Goal: Information Seeking & Learning: Learn about a topic

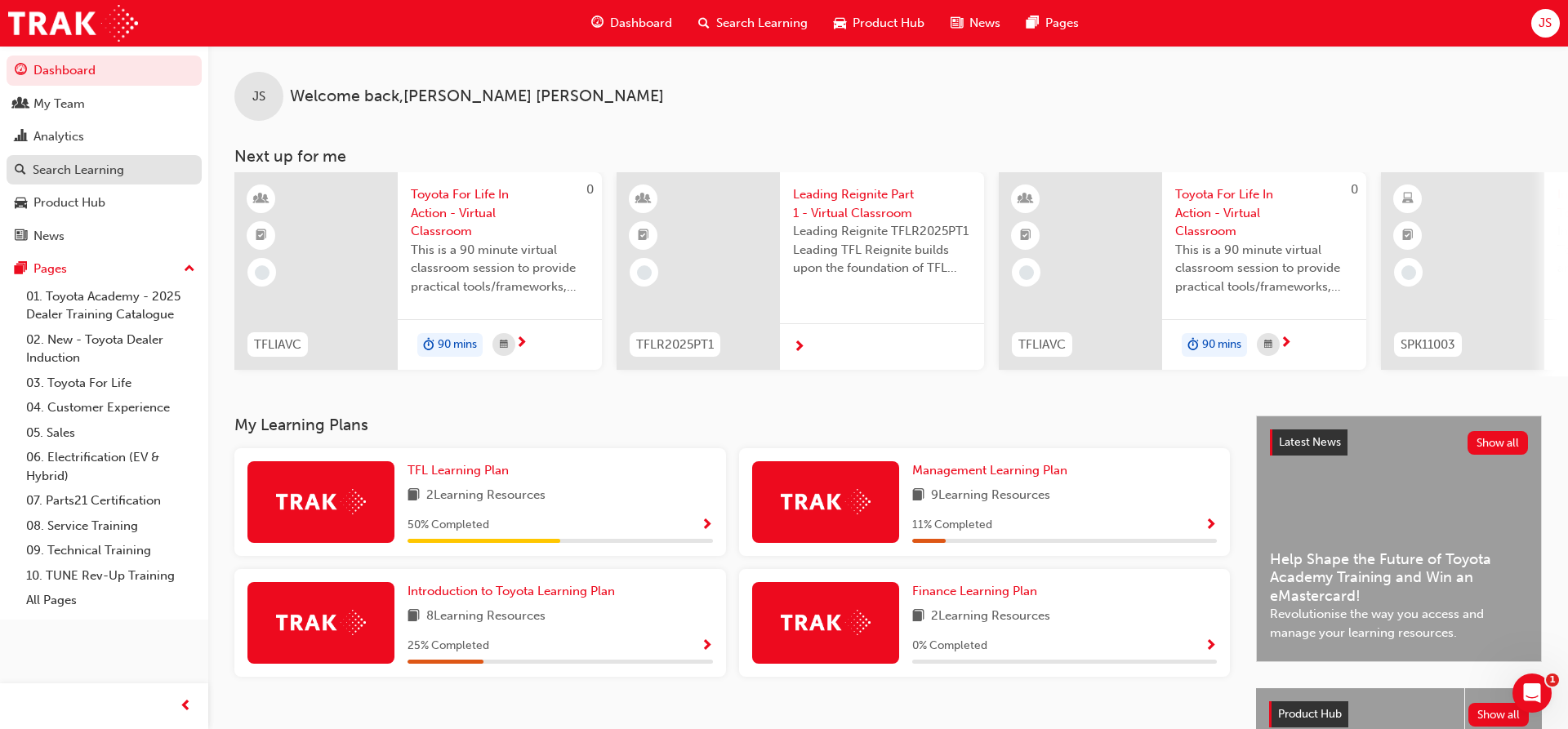
click at [111, 167] on div "Search Learning" at bounding box center [78, 170] width 92 height 19
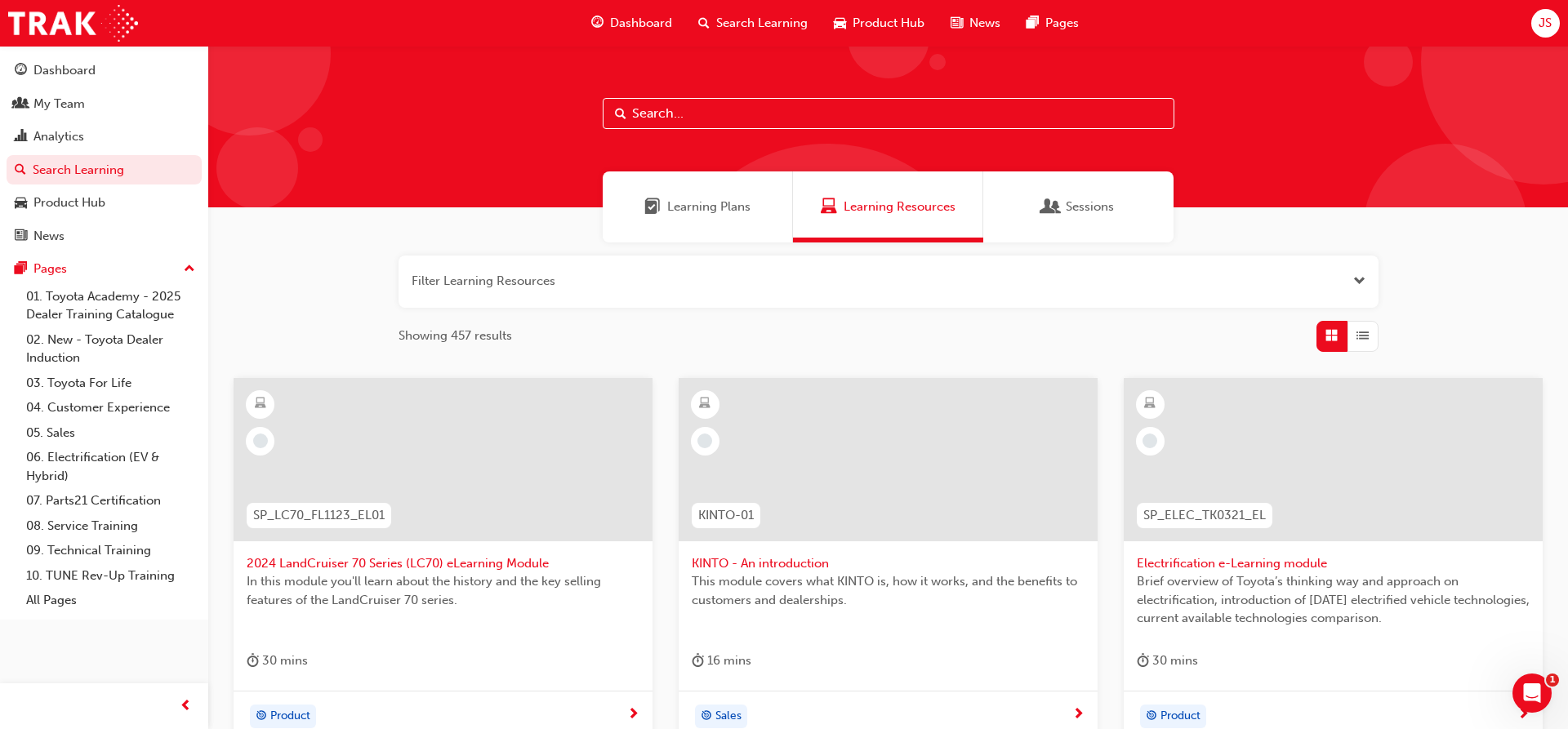
click at [679, 113] on input "text" at bounding box center [888, 113] width 572 height 31
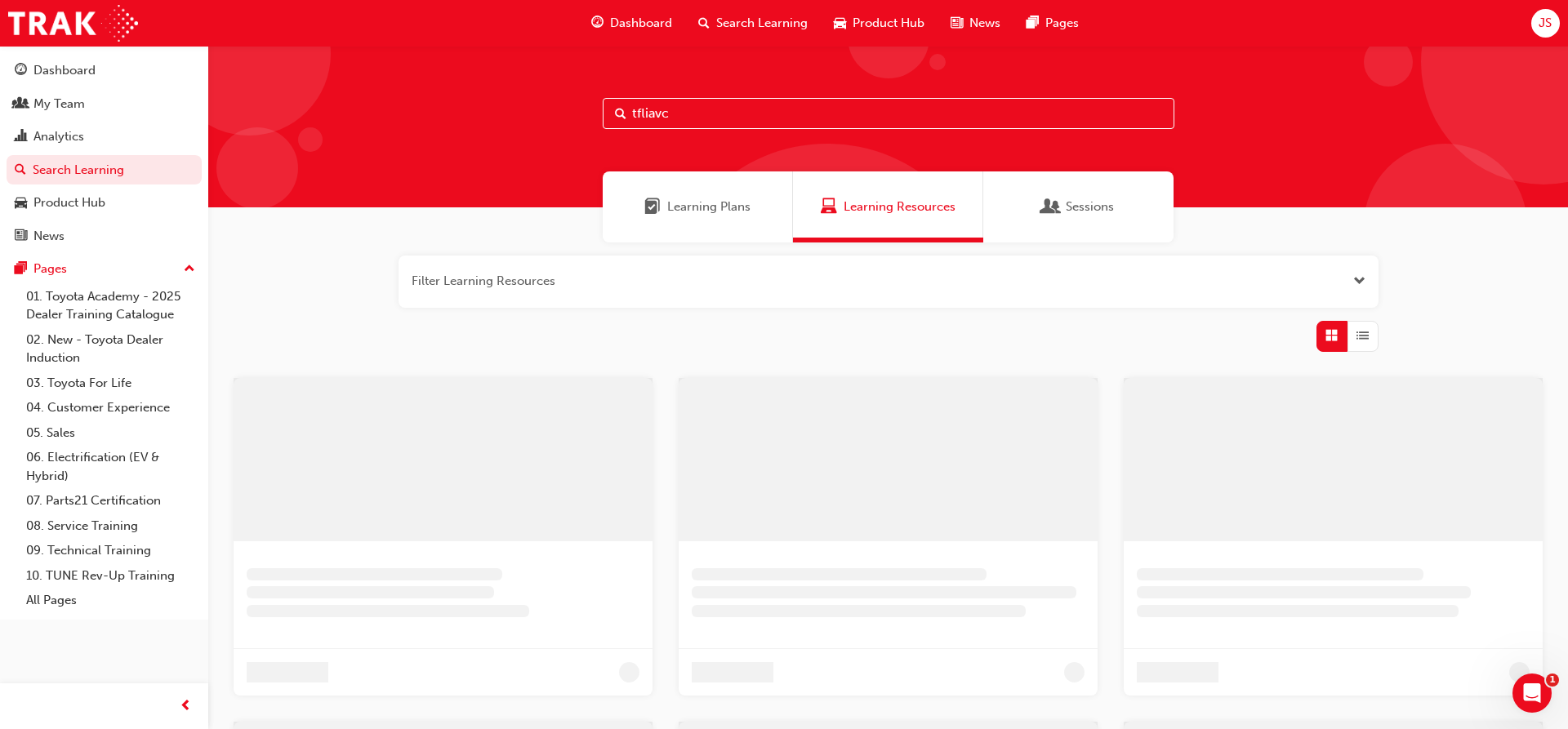
type input "tfliavc"
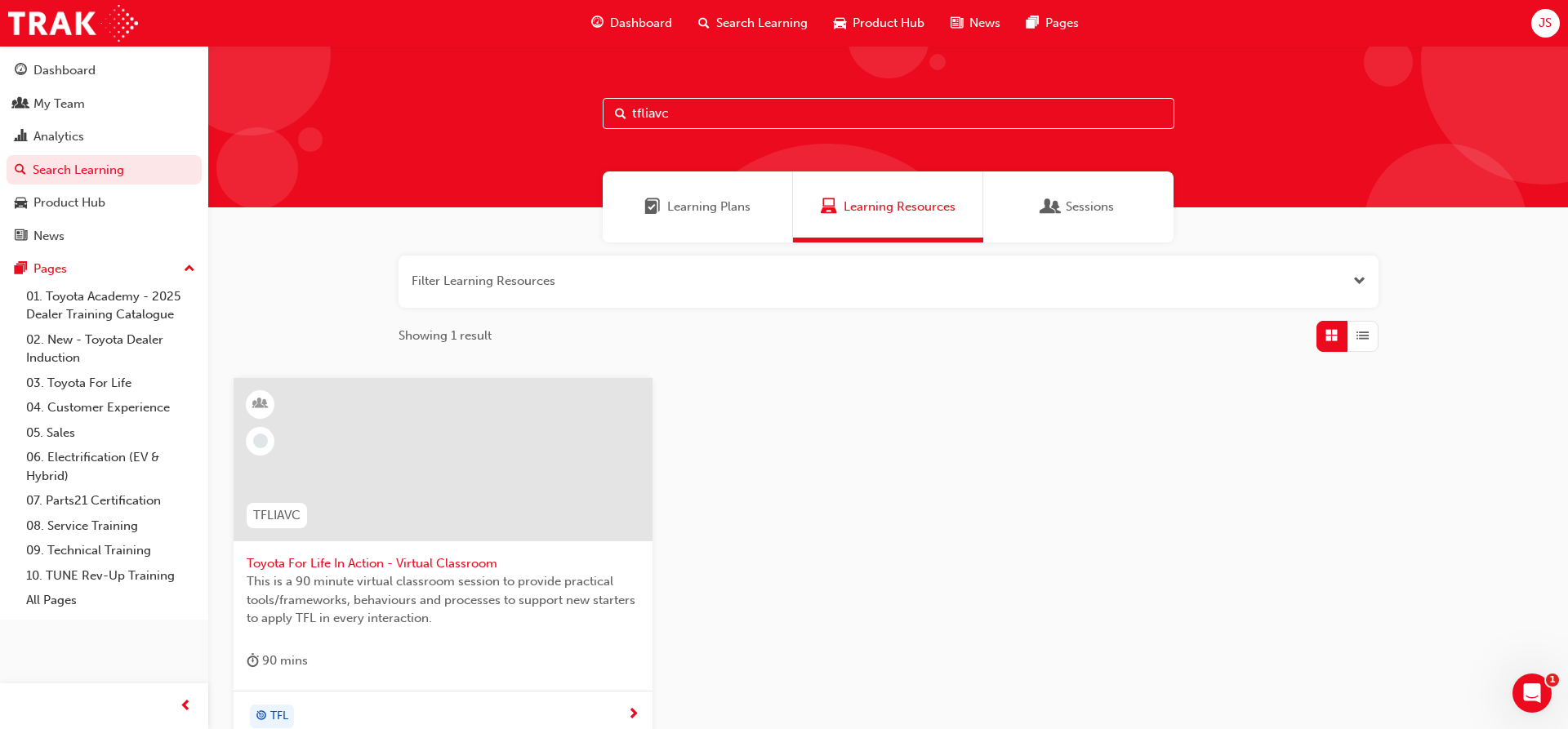
scroll to position [171, 0]
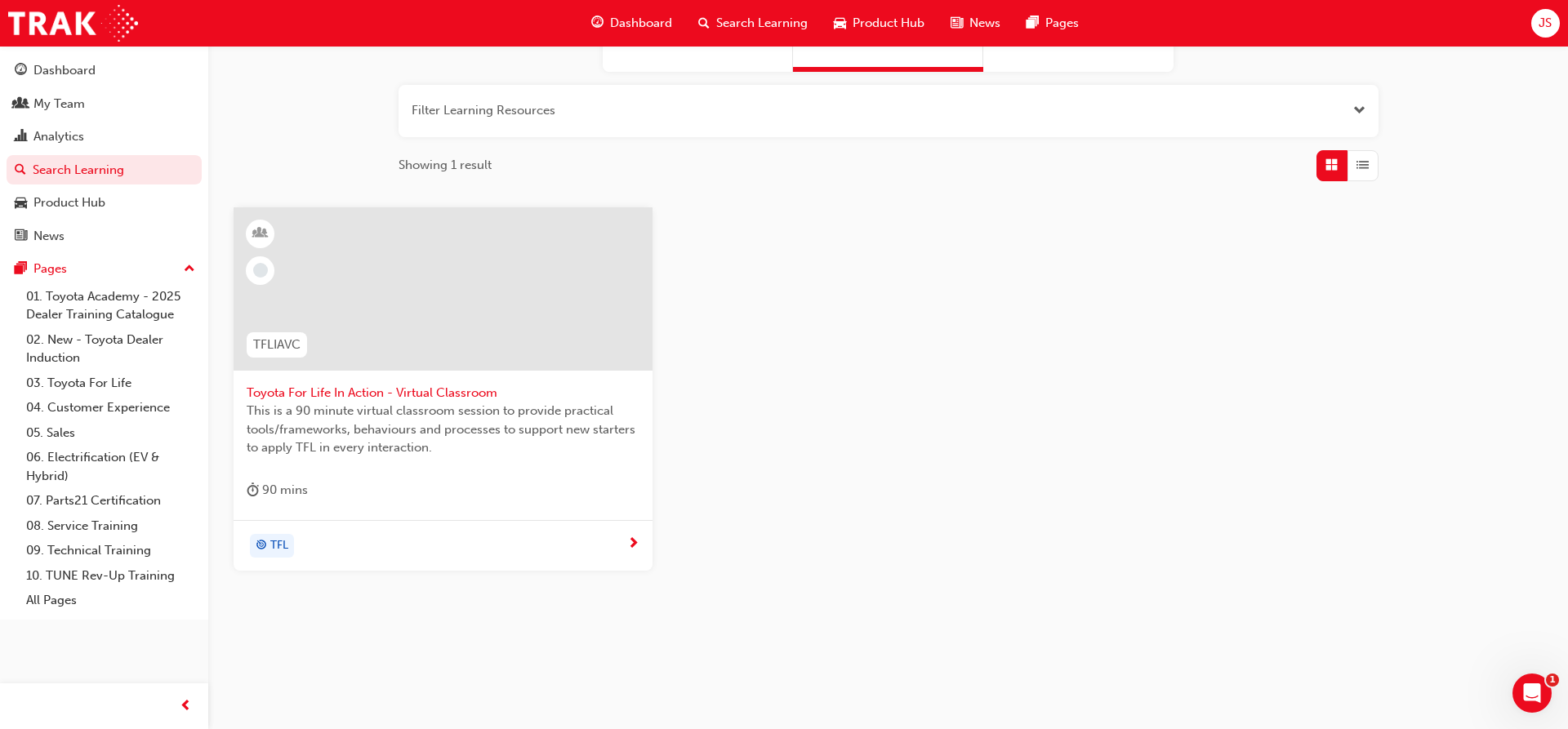
click at [377, 393] on span "Toyota For Life In Action - Virtual Classroom" at bounding box center [443, 393] width 393 height 19
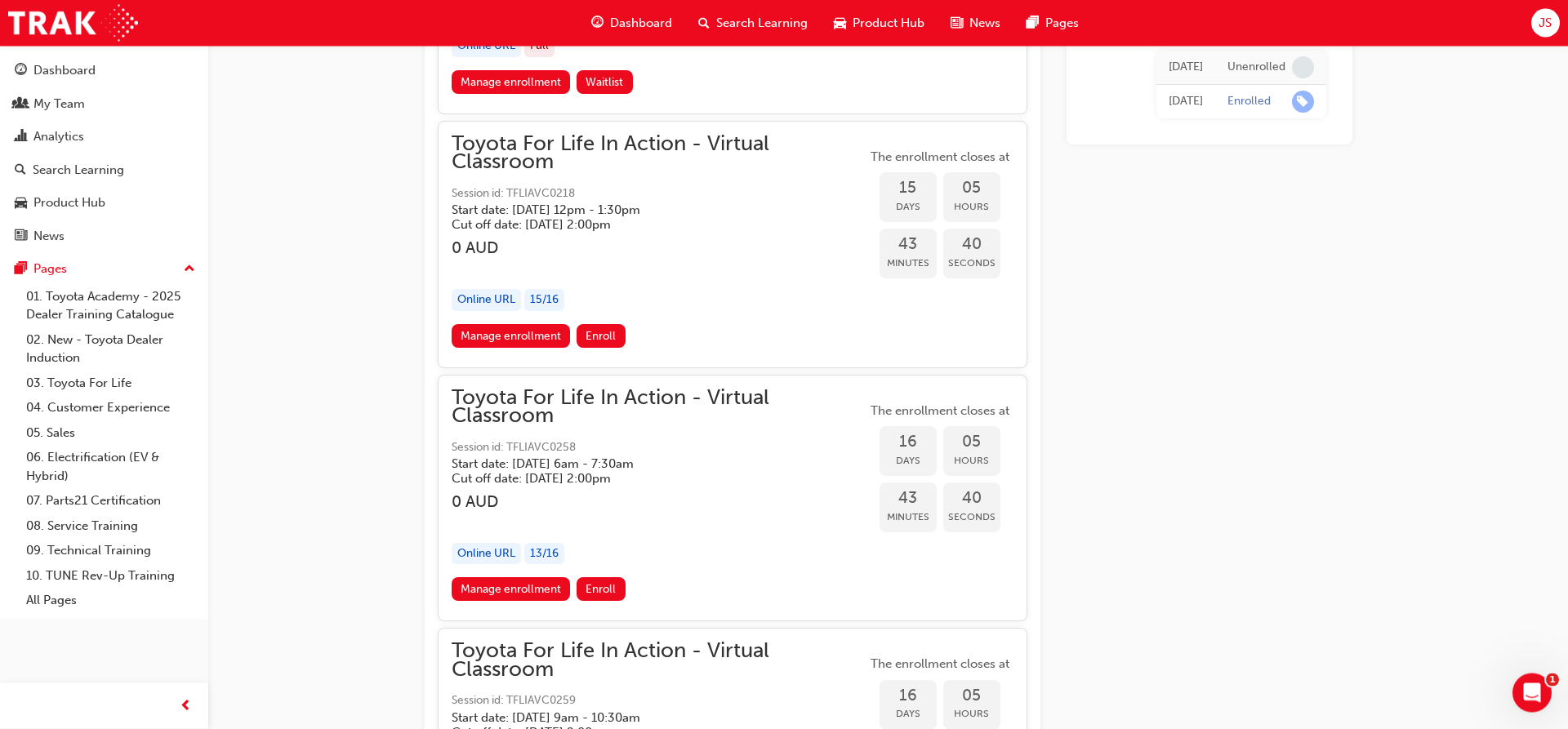
scroll to position [10306, 0]
